Goal: Ask a question

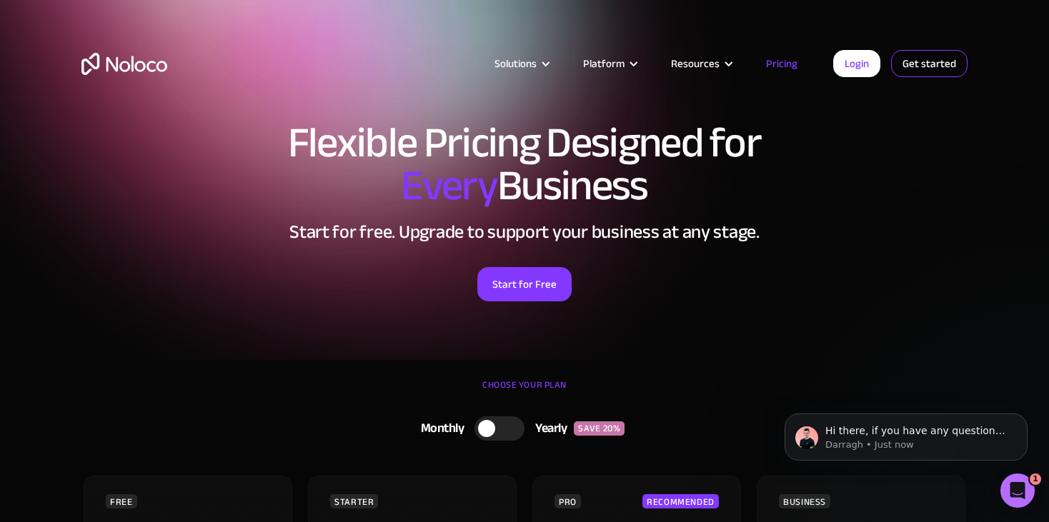
click at [908, 66] on link "Get started" at bounding box center [929, 63] width 76 height 27
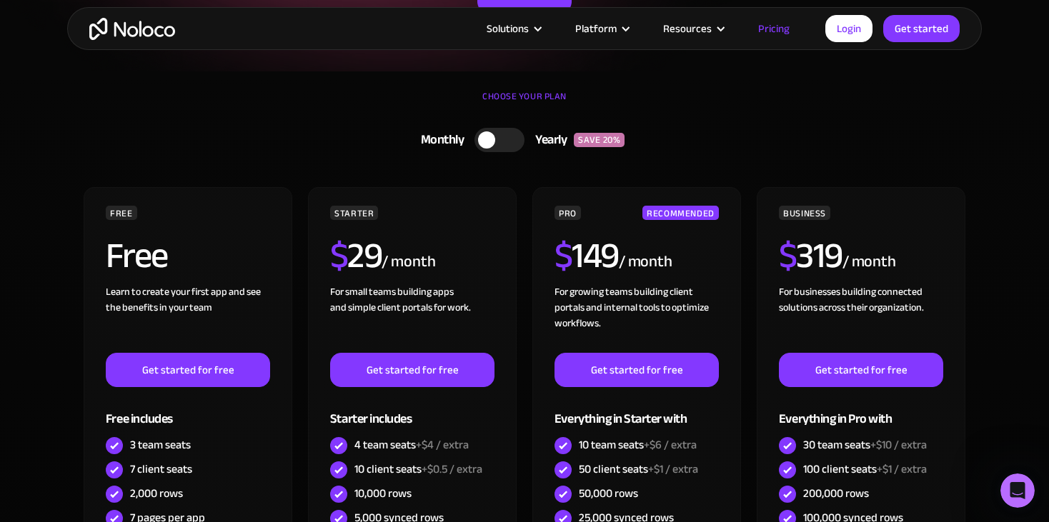
scroll to position [357, 0]
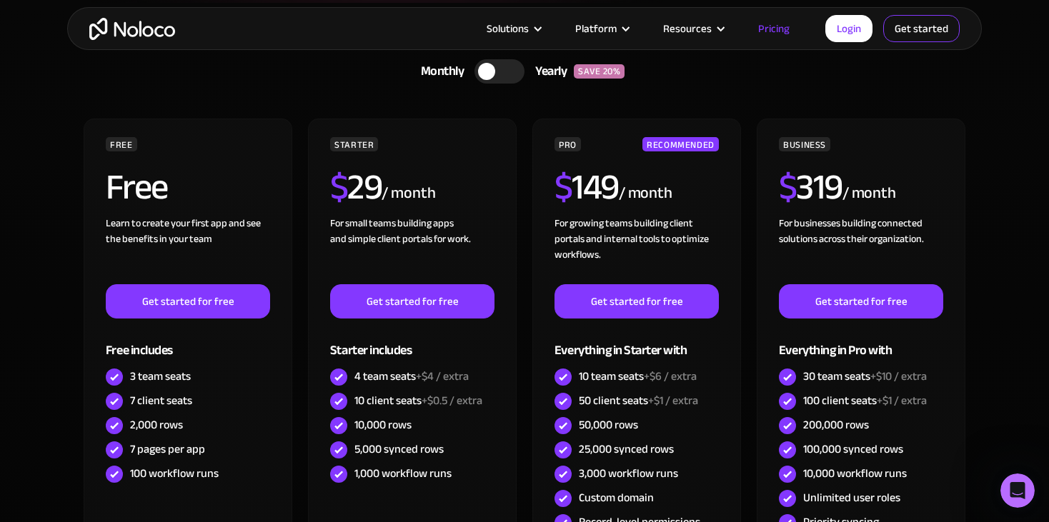
click at [913, 31] on link "Get started" at bounding box center [921, 28] width 76 height 27
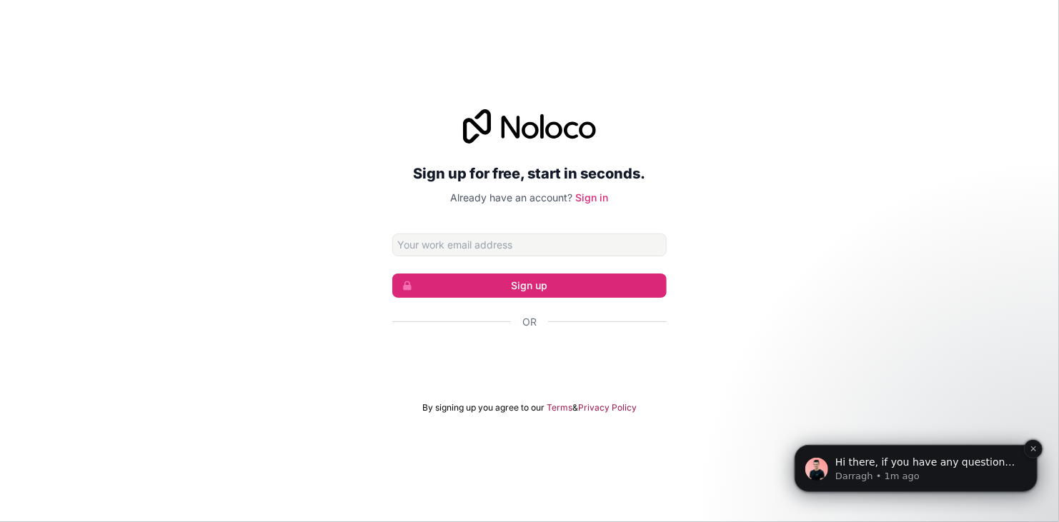
click at [929, 460] on p "Hi there, if you have any questions about our pricing, just let us know! [GEOGR…" at bounding box center [926, 462] width 184 height 14
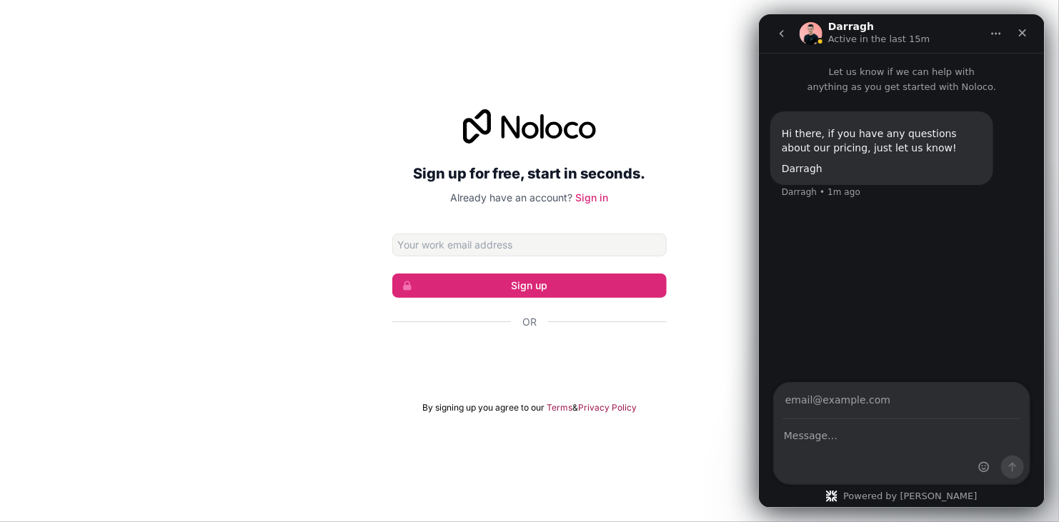
click at [862, 414] on input "Your email" at bounding box center [900, 401] width 239 height 36
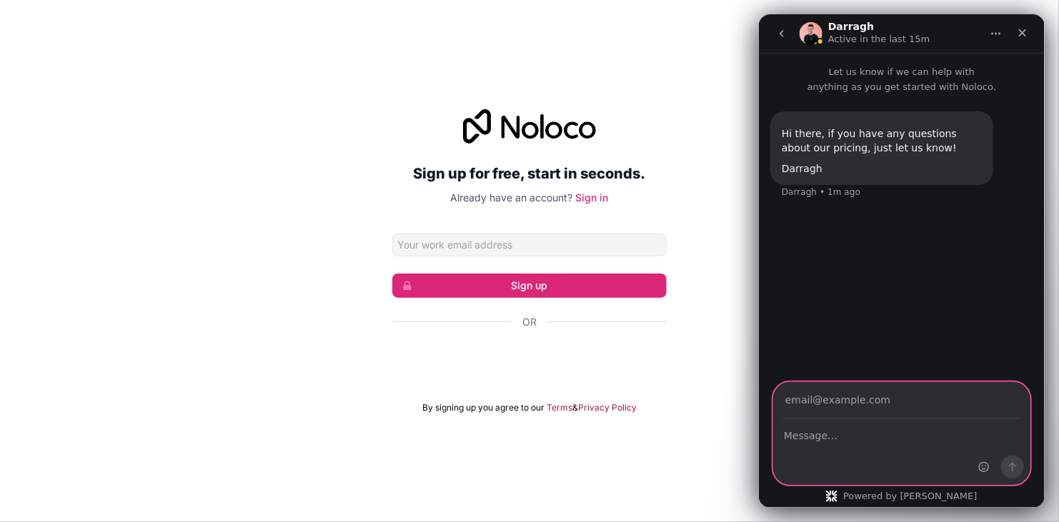
click at [811, 436] on textarea "Message…" at bounding box center [901, 432] width 256 height 24
type textarea "can i build a portal to connect it with other plateforms"
click at [916, 438] on textarea "can i build a portal to connect it with other plateforms" at bounding box center [901, 439] width 256 height 39
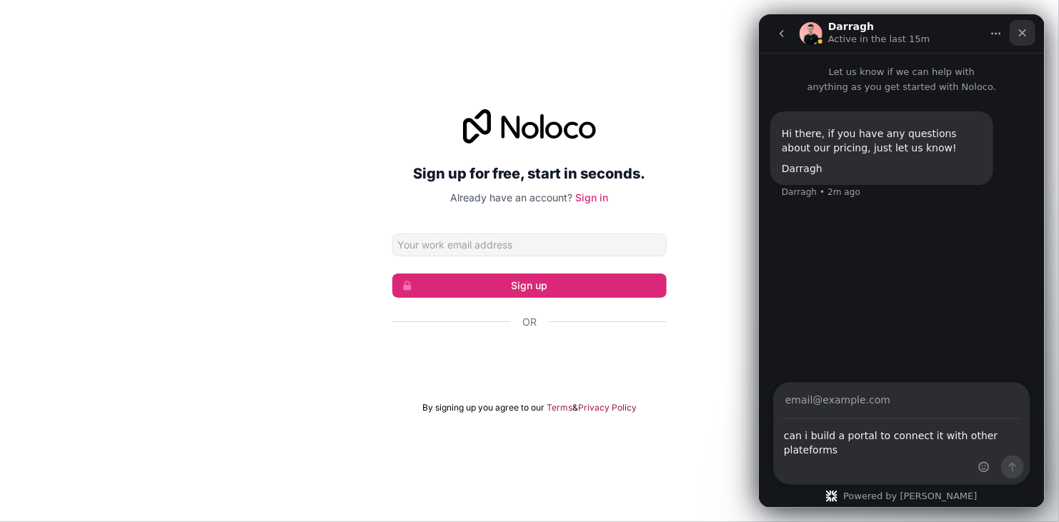
click at [1023, 27] on icon "Close" at bounding box center [1021, 32] width 11 height 11
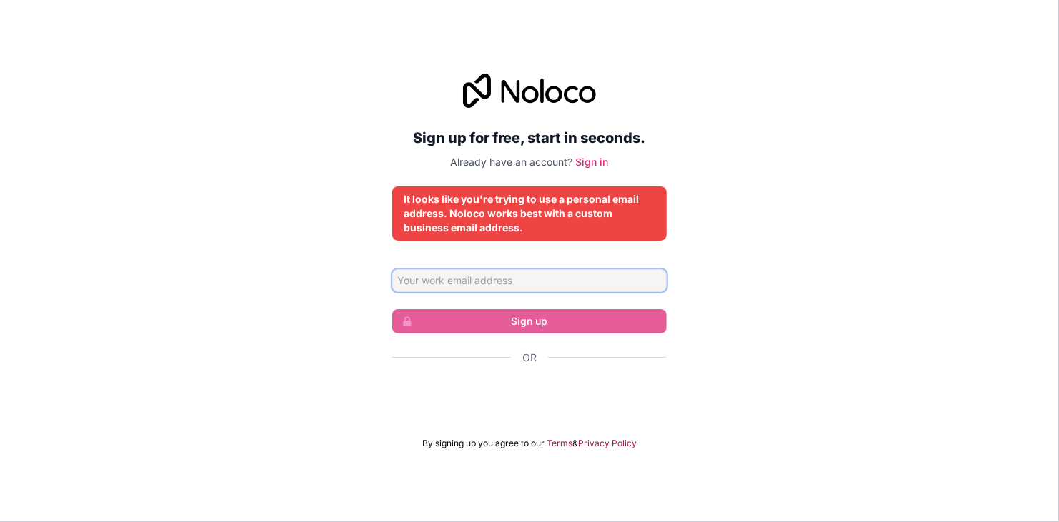
click at [518, 281] on input "Email address" at bounding box center [529, 280] width 274 height 23
click at [541, 281] on input "Email address" at bounding box center [529, 280] width 274 height 23
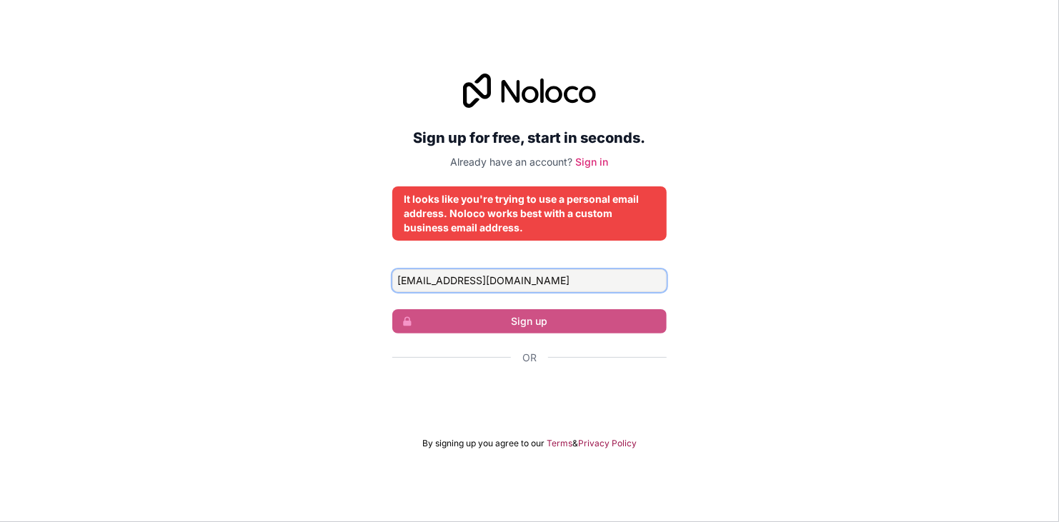
type input "snipncode.web@gmail.com"
